Goal: Transaction & Acquisition: Download file/media

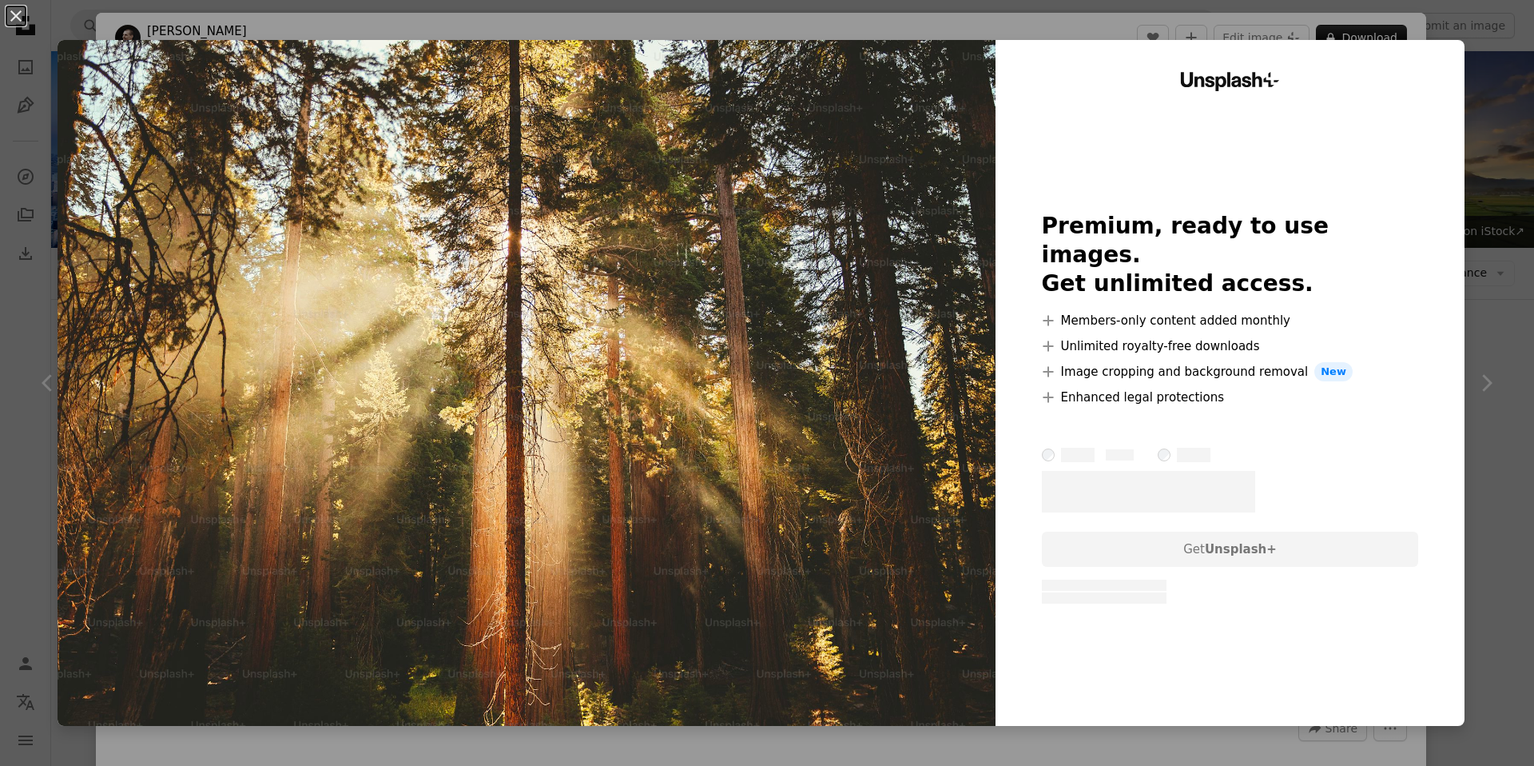
scroll to position [5104, 0]
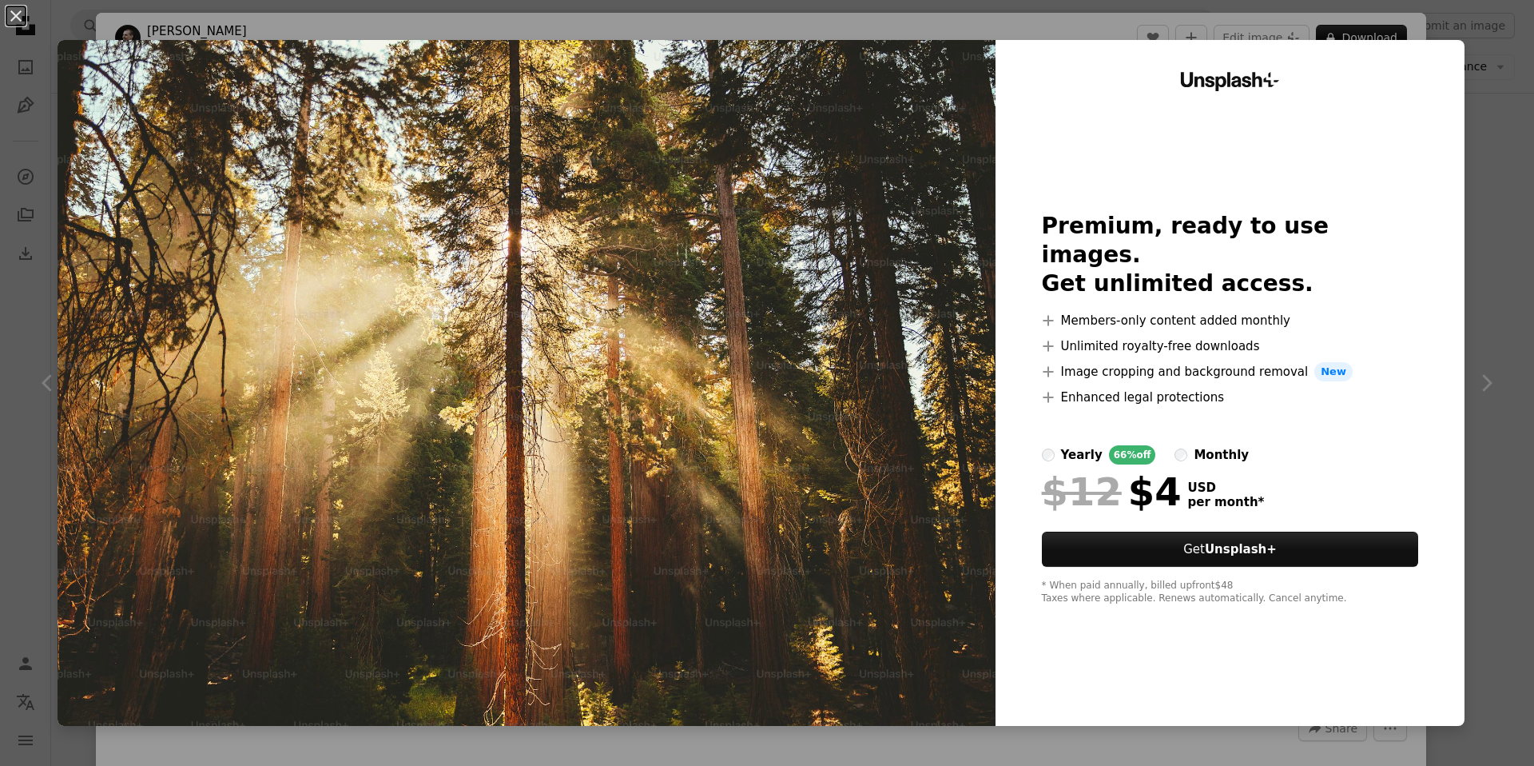
click at [1501, 12] on div "An X shape Unsplash+ Premium, ready to use images. Get unlimited access. A plus…" at bounding box center [767, 383] width 1534 height 766
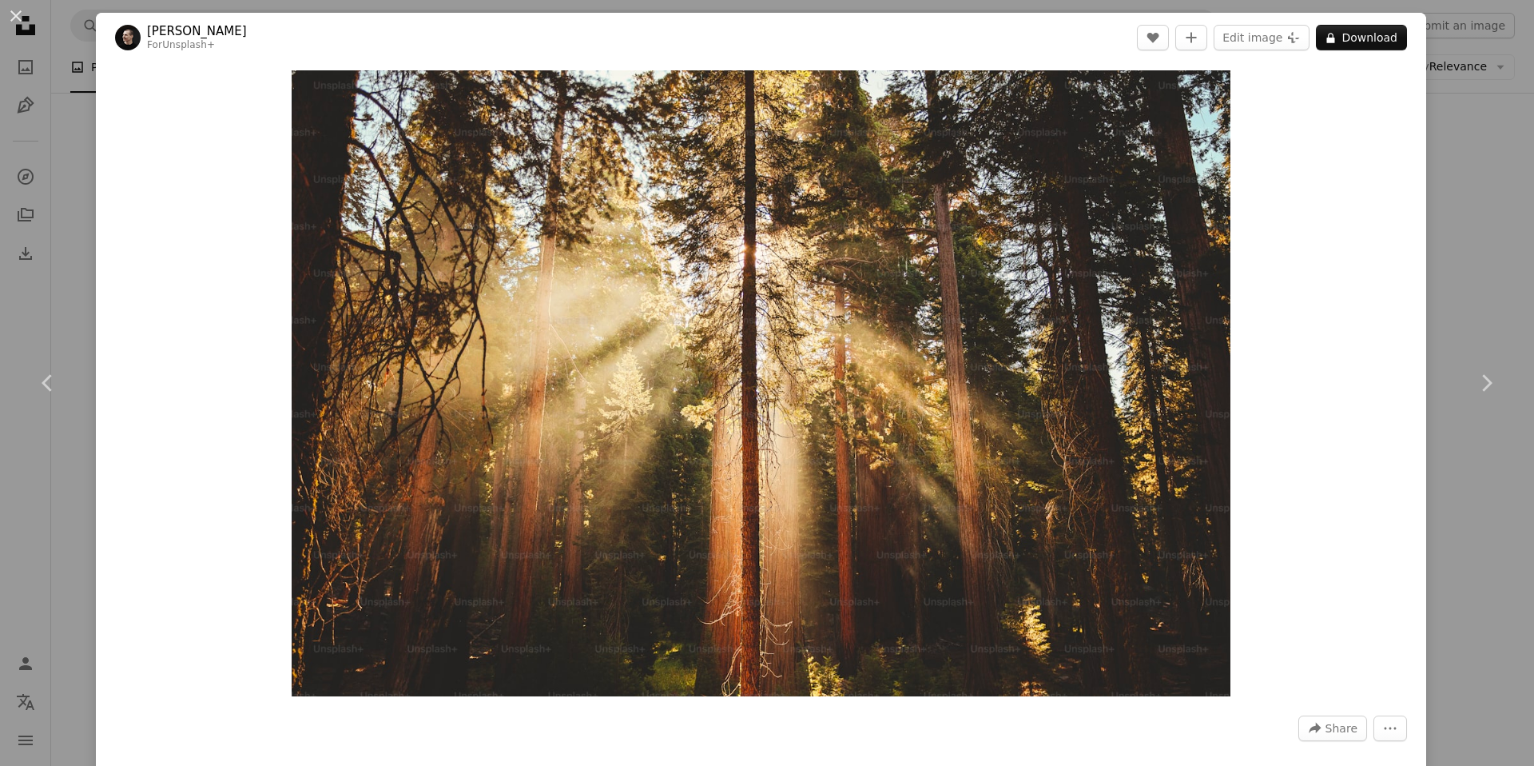
click at [1498, 18] on div "An X shape Chevron left Chevron right [PERSON_NAME] For Unsplash+ A heart A plu…" at bounding box center [767, 383] width 1534 height 766
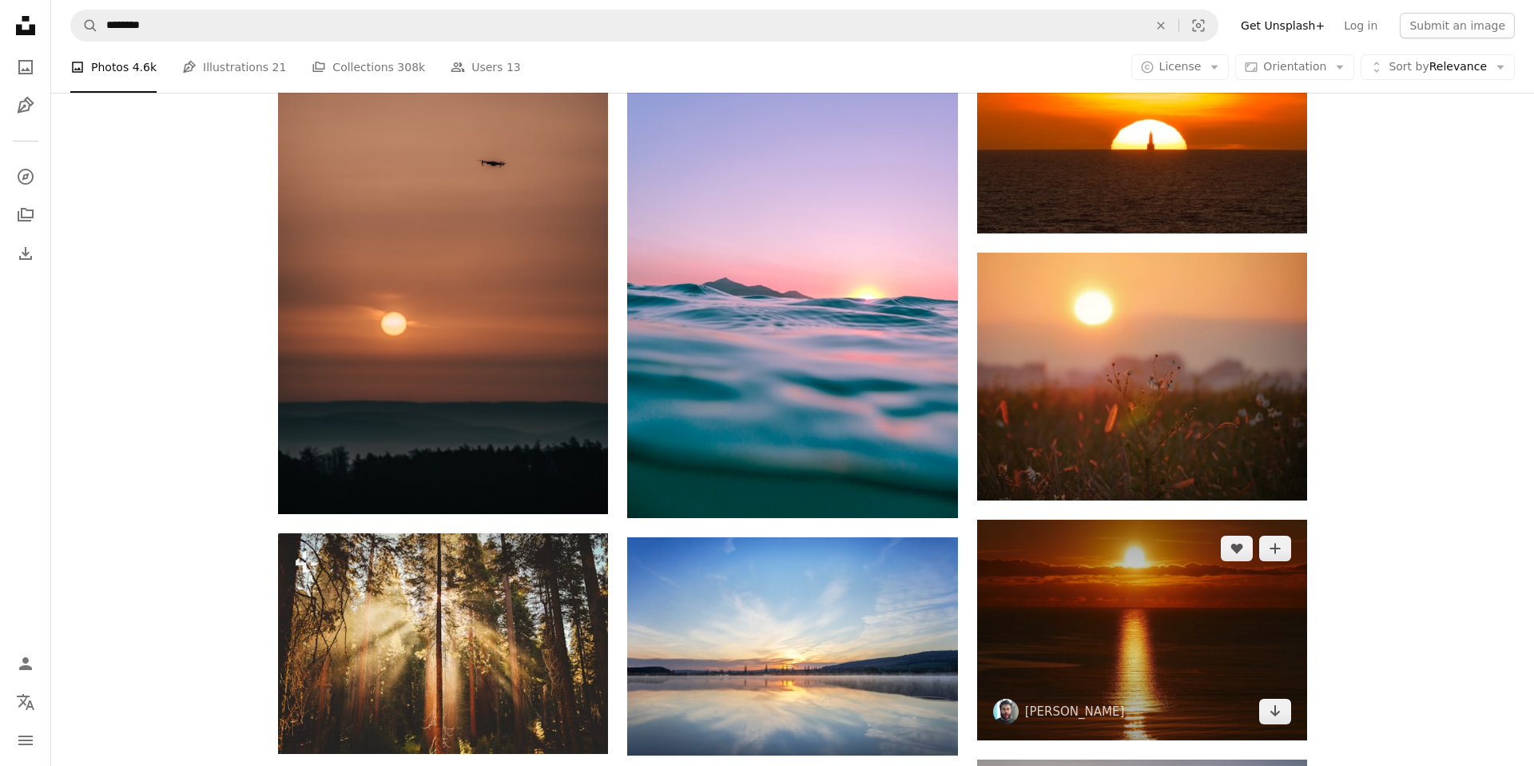
scroll to position [5372, 0]
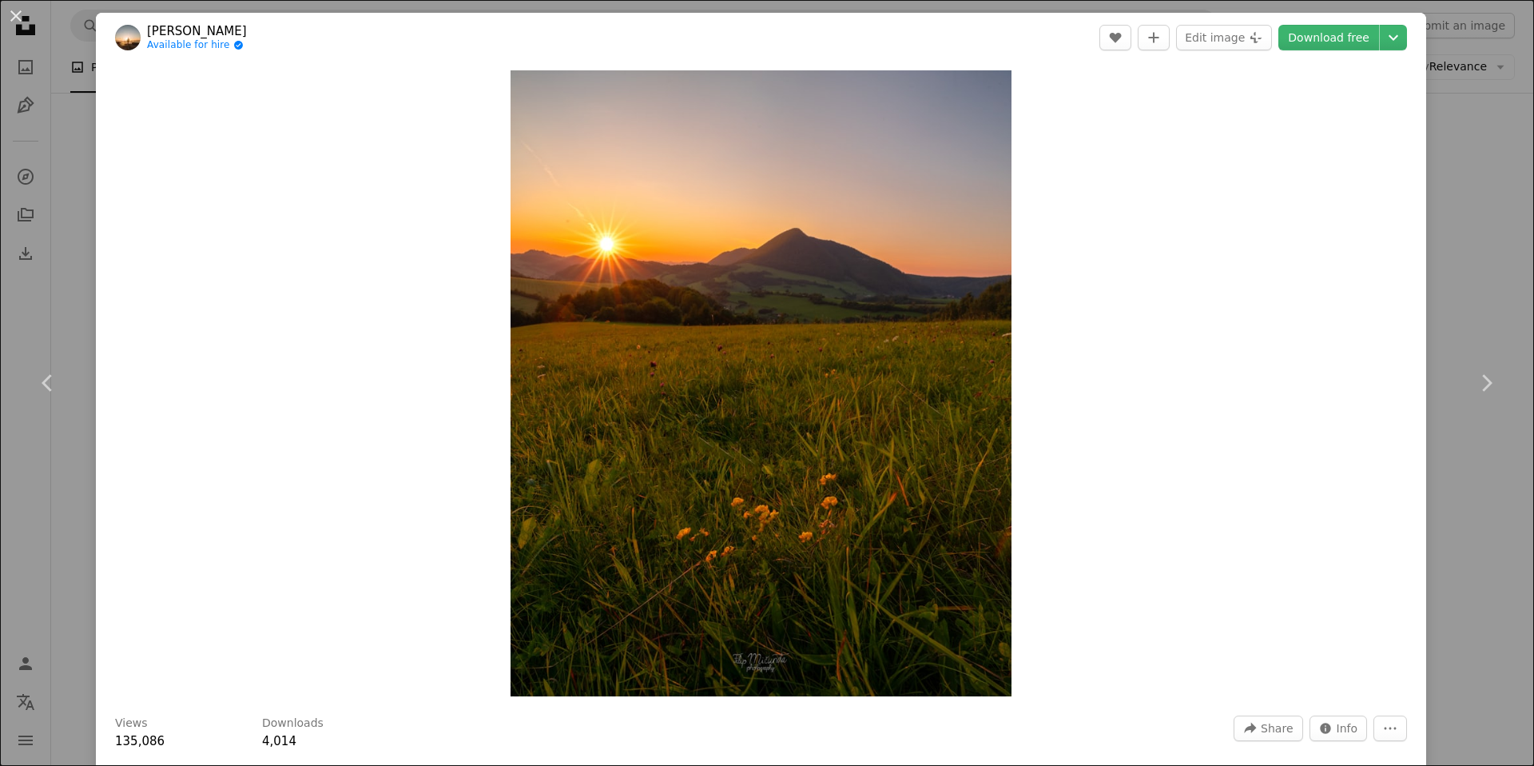
click at [1456, 163] on div "An X shape Chevron left Chevron right [PERSON_NAME] Available for hire A checkm…" at bounding box center [767, 383] width 1534 height 766
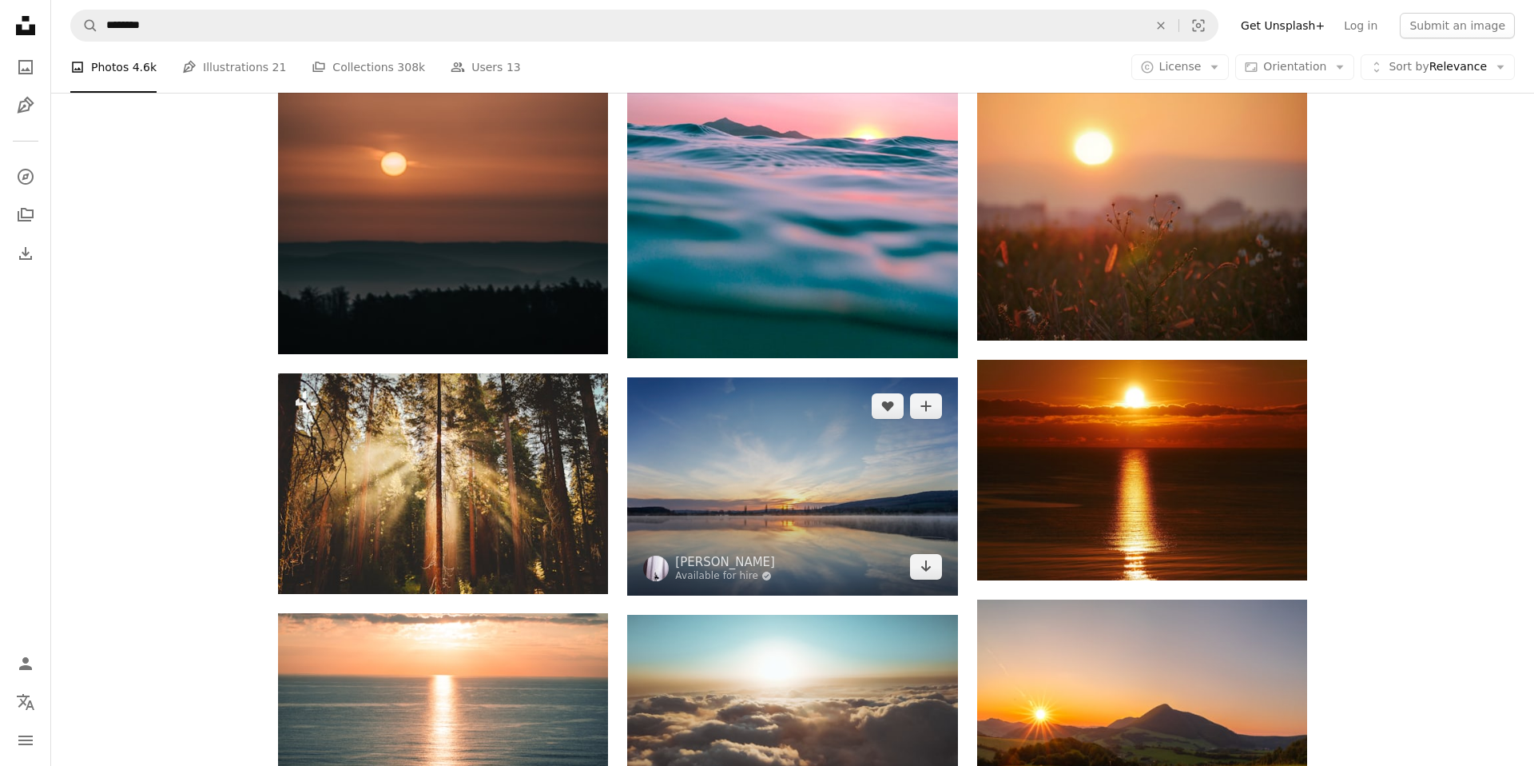
scroll to position [5534, 0]
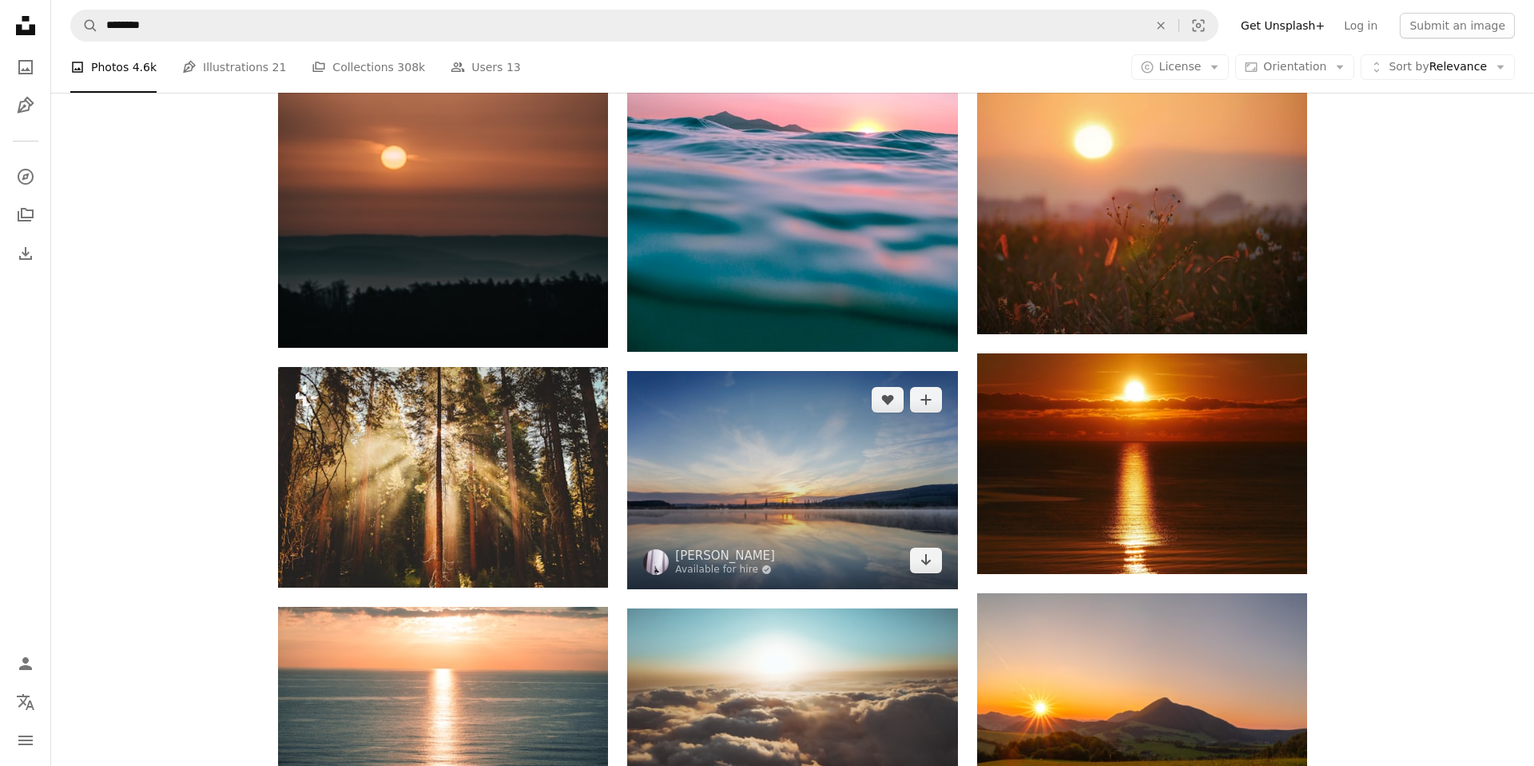
click at [778, 371] on img at bounding box center [792, 480] width 330 height 218
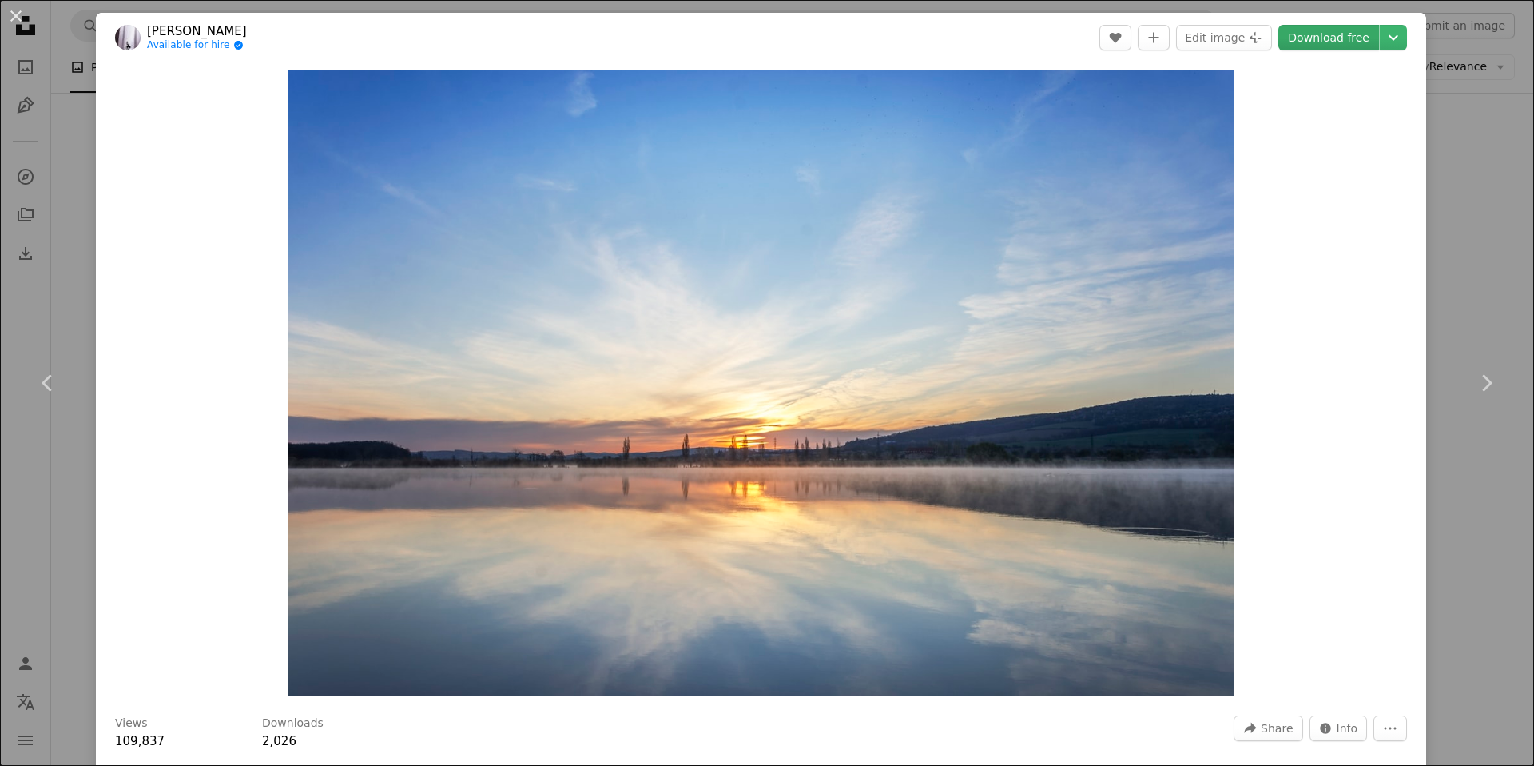
click at [1342, 48] on link "Download free" at bounding box center [1329, 38] width 101 height 26
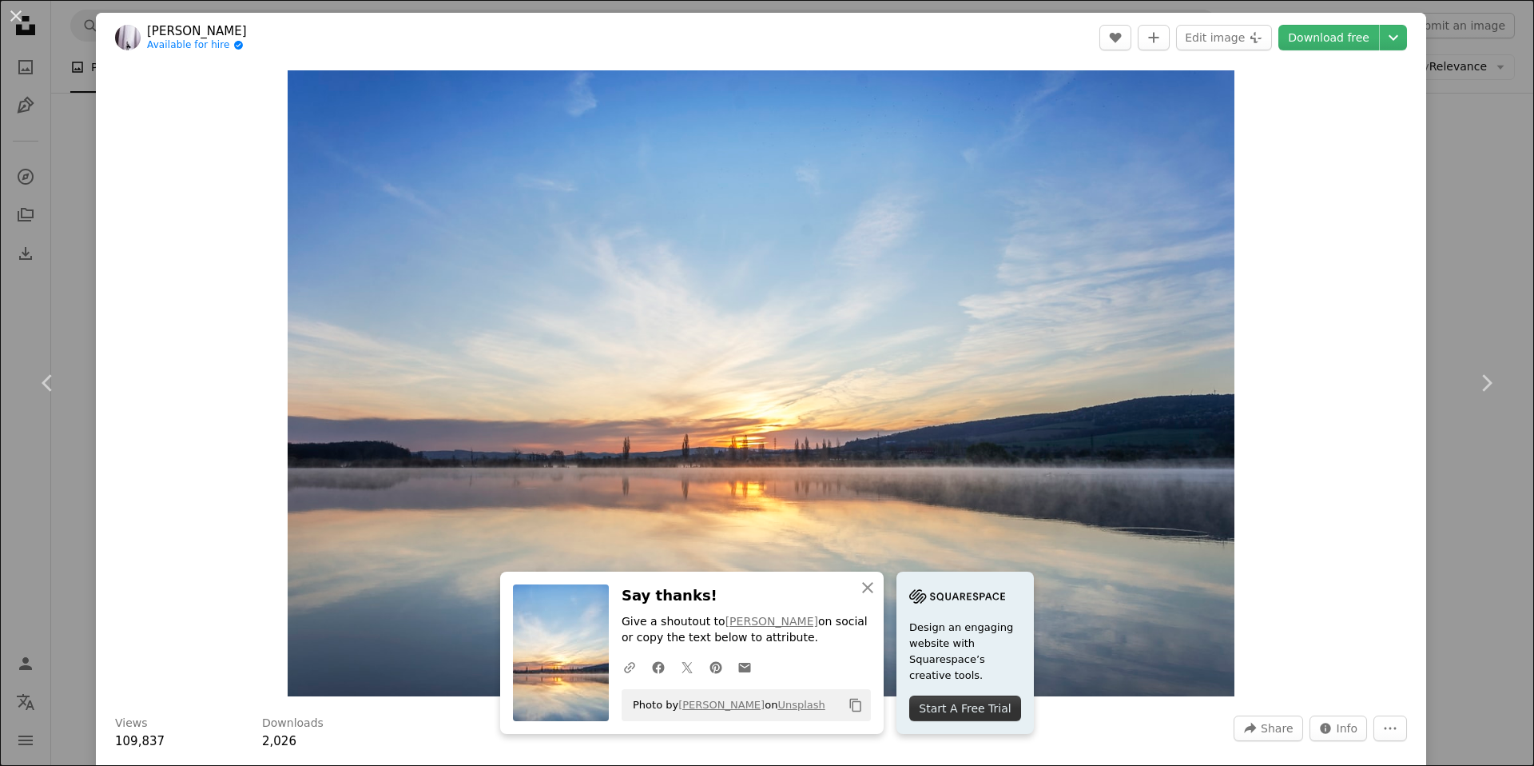
click at [1498, 291] on div "An X shape Chevron left Chevron right An X shape Close Say thanks! Give a shout…" at bounding box center [767, 383] width 1534 height 766
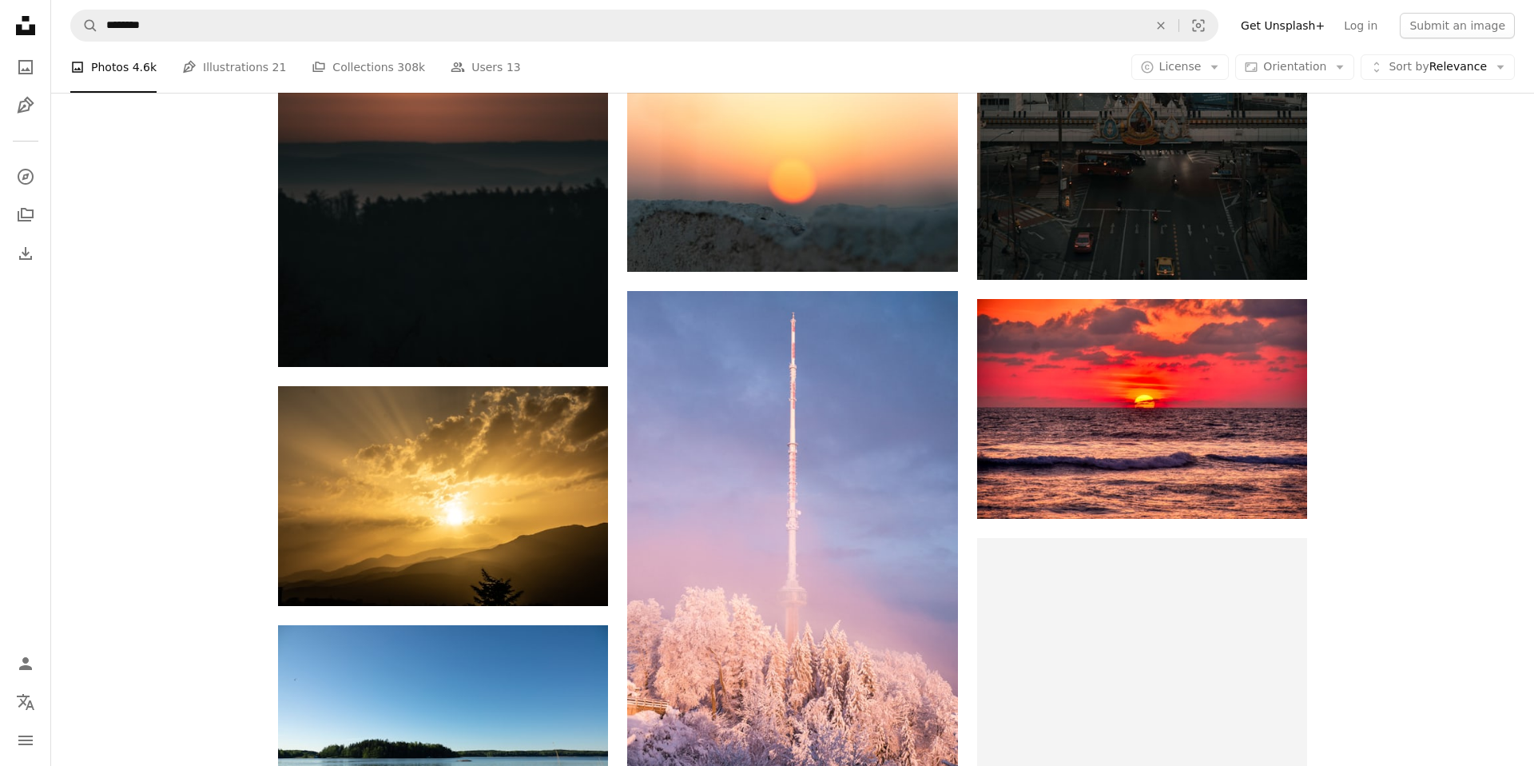
scroll to position [6981, 0]
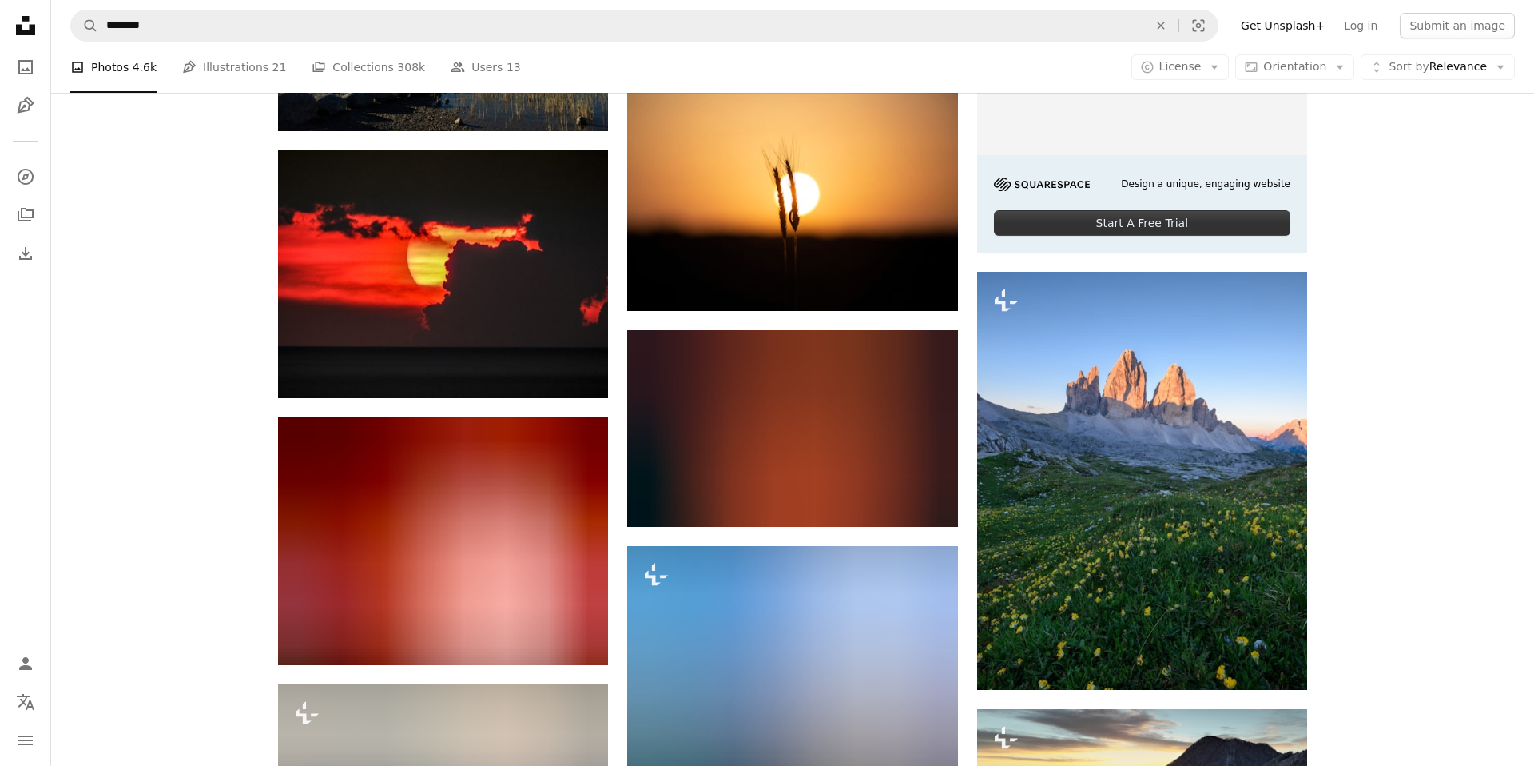
scroll to position [7486, 0]
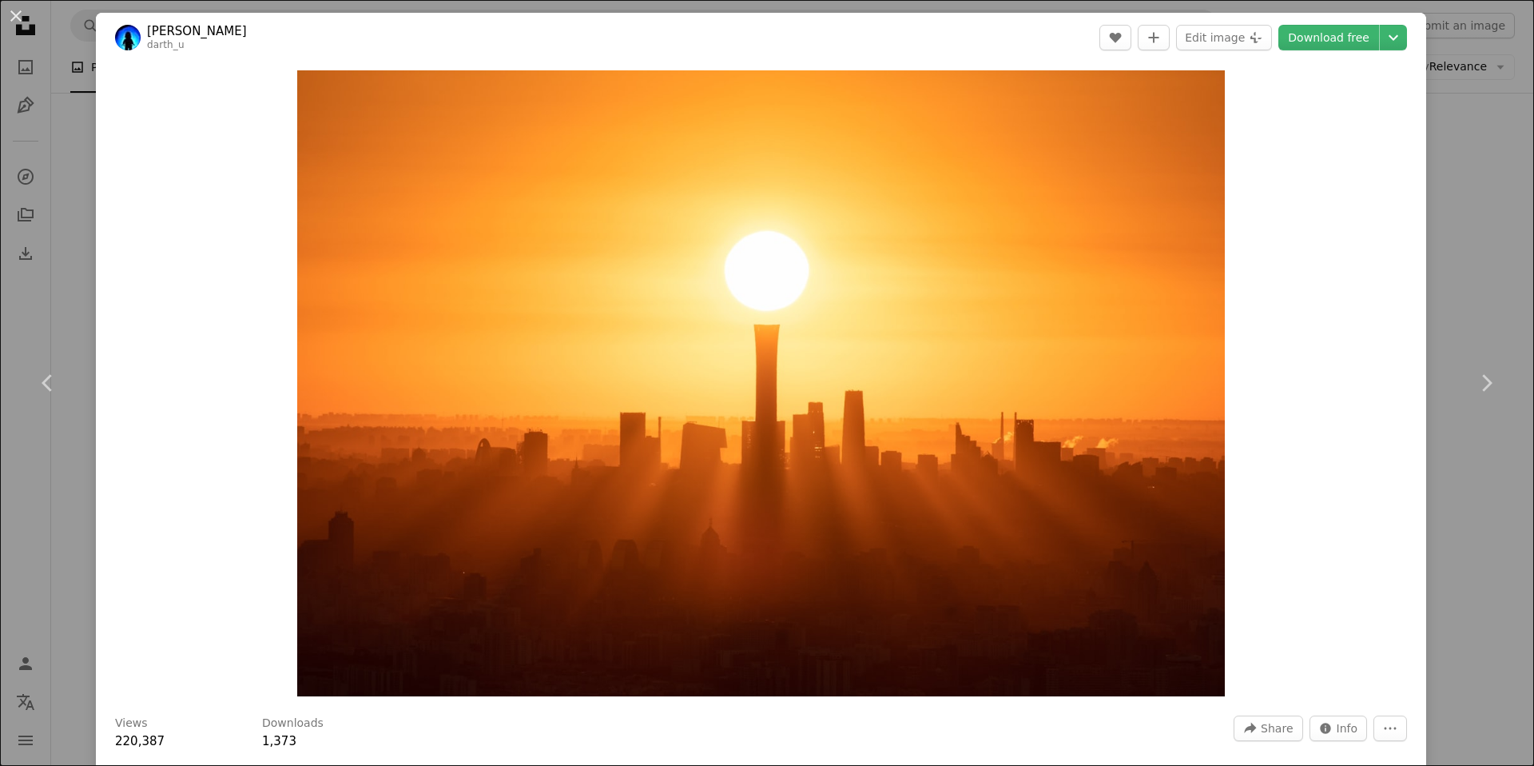
click at [1343, 23] on header "[PERSON_NAME] darth_u A heart A plus sign Edit image Plus sign for Unsplash+ Do…" at bounding box center [761, 38] width 1331 height 50
click at [1344, 33] on link "Download free" at bounding box center [1329, 38] width 101 height 26
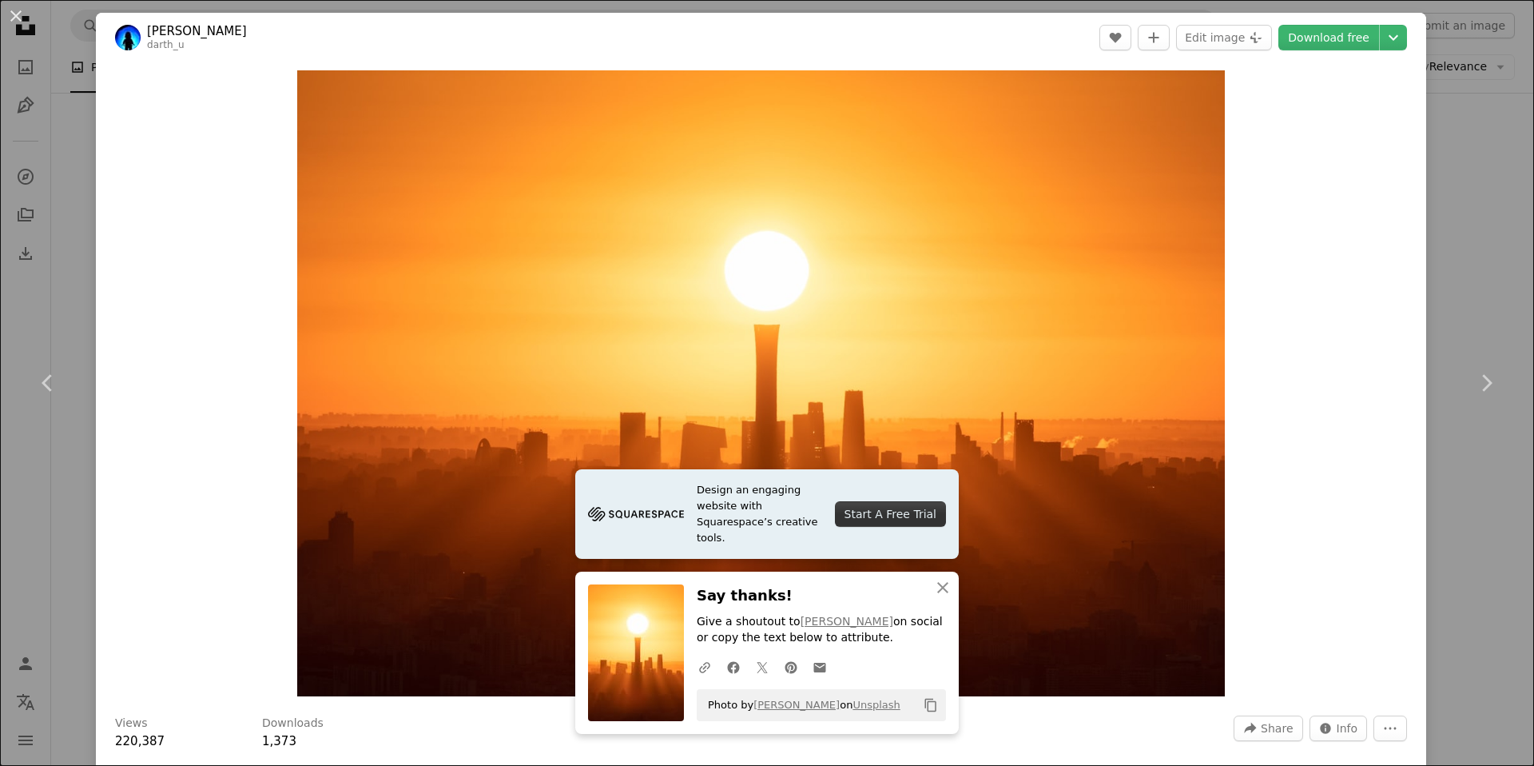
click at [1485, 230] on div "An X shape Chevron left Chevron right Design an engaging website with Squarespa…" at bounding box center [767, 383] width 1534 height 766
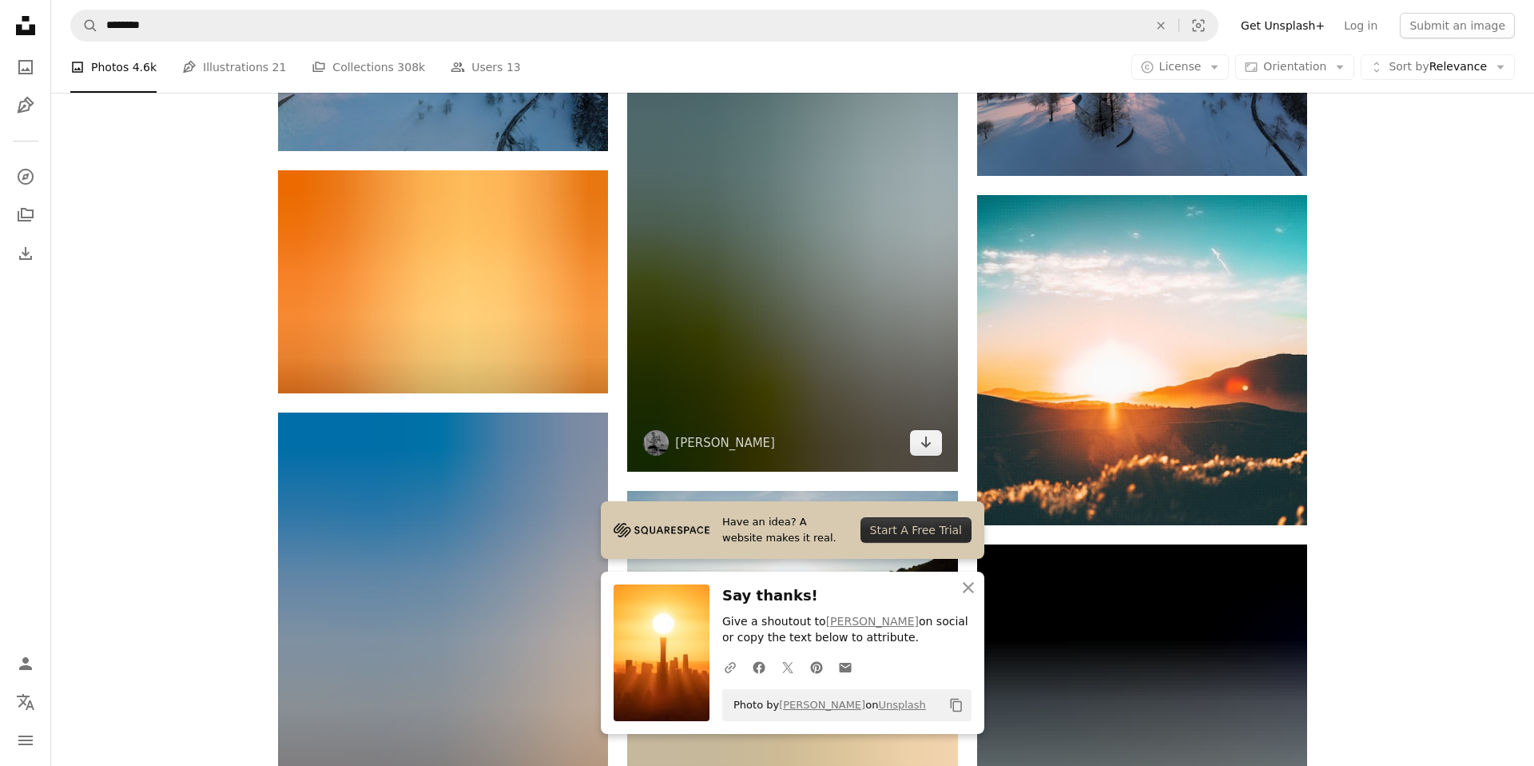
scroll to position [8278, 0]
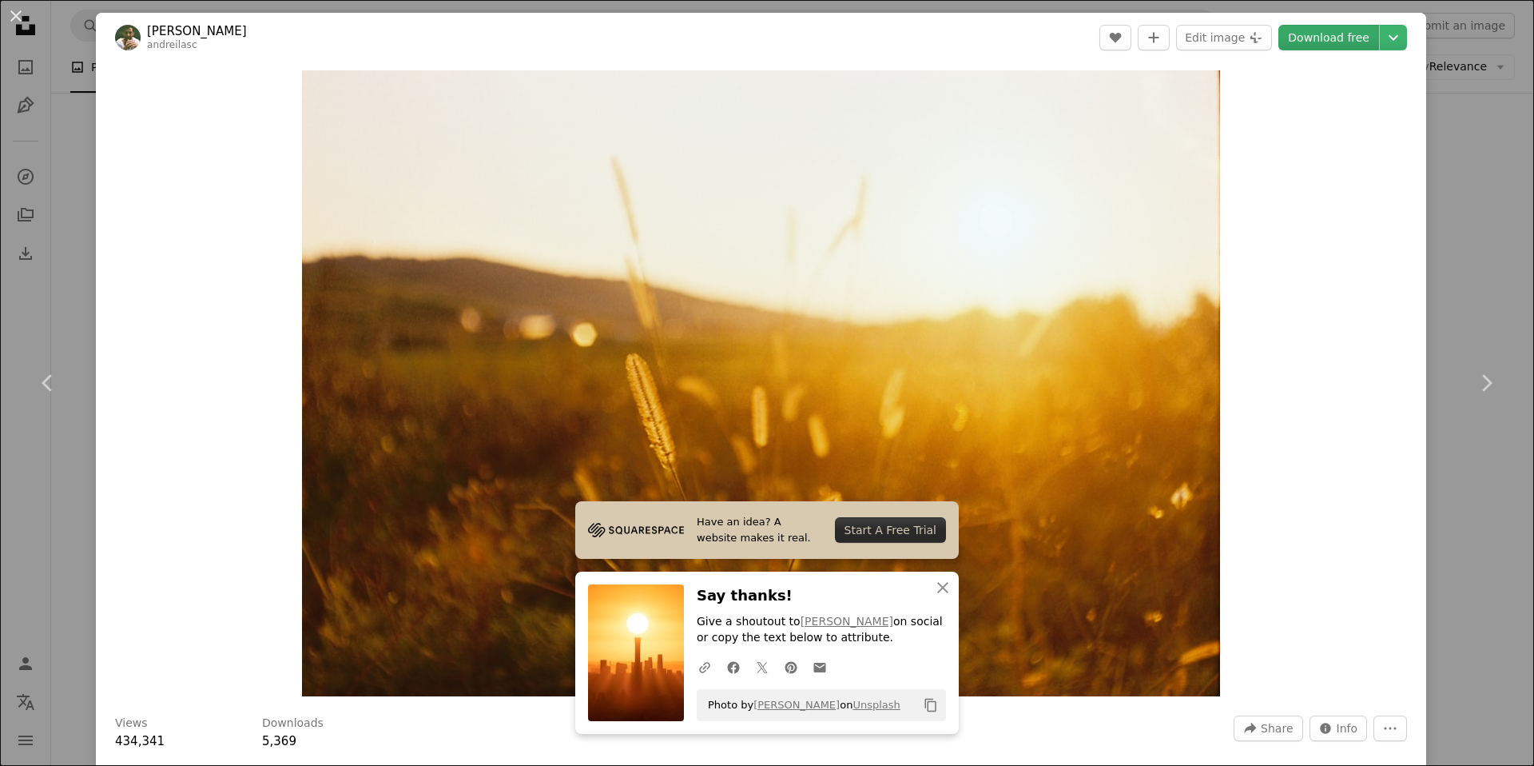
click at [1377, 42] on link "Download free" at bounding box center [1329, 38] width 101 height 26
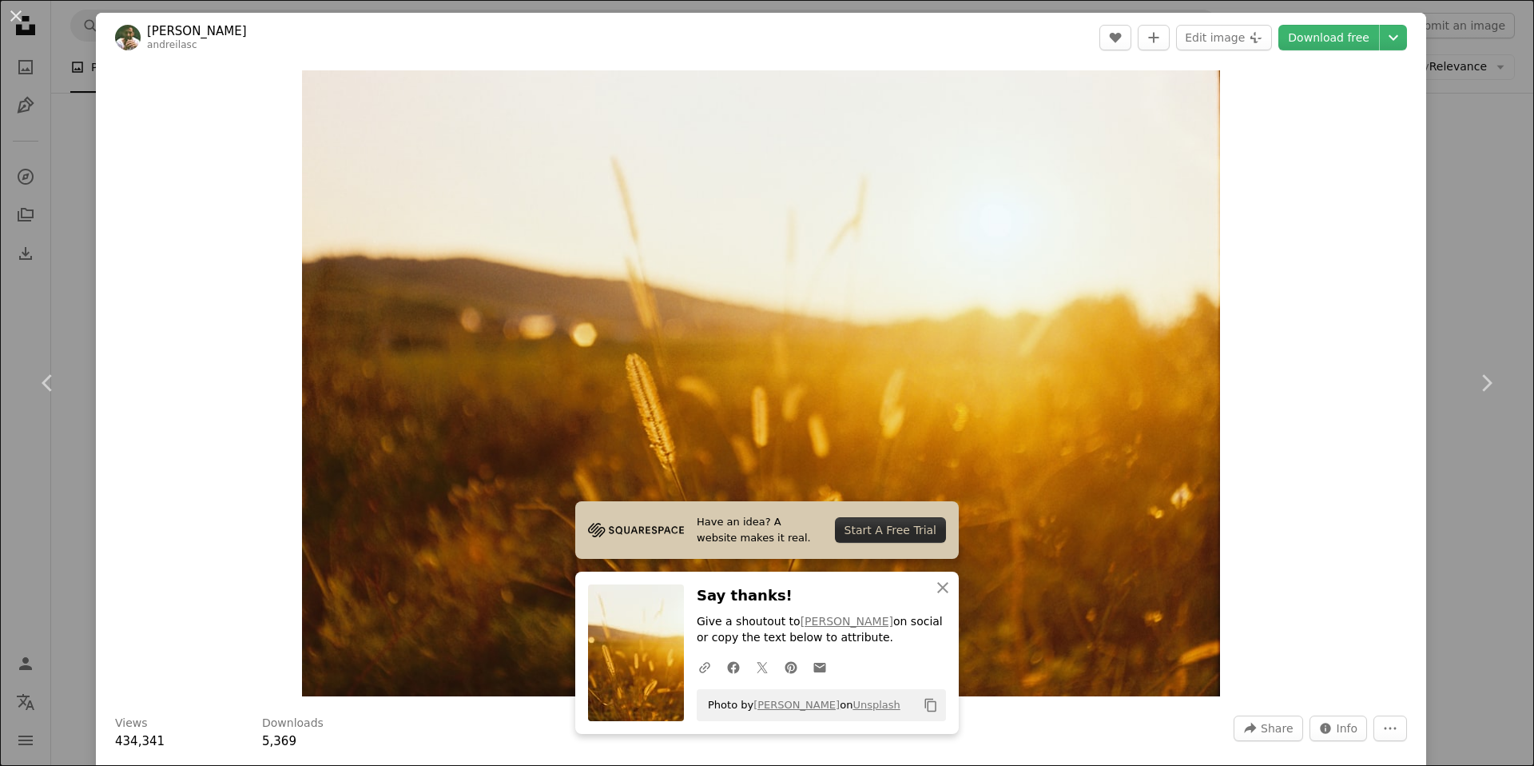
click at [1506, 205] on div "An X shape Chevron left Chevron right Have an idea? A website makes it real. St…" at bounding box center [767, 383] width 1534 height 766
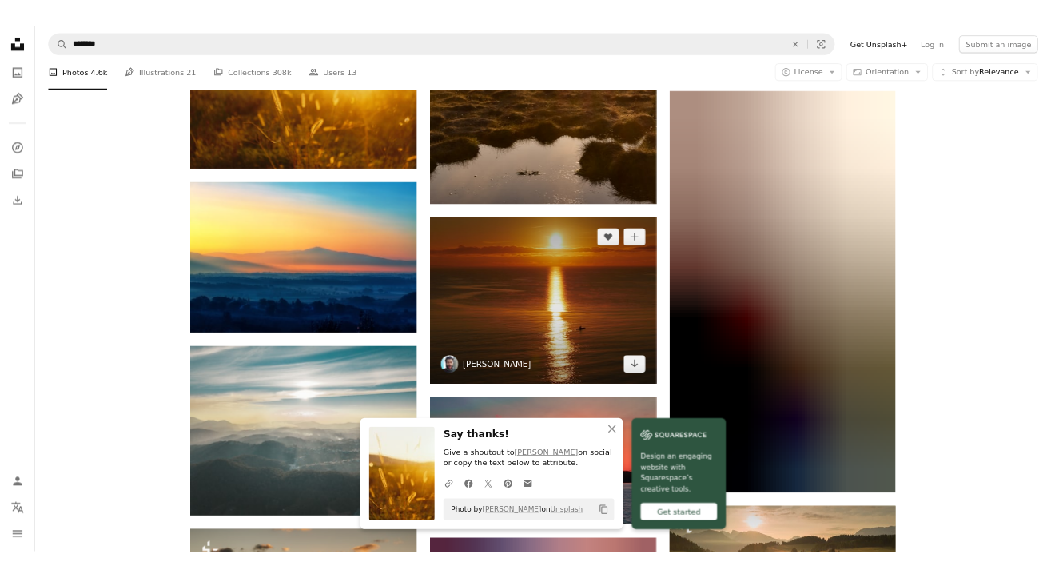
scroll to position [8664, 0]
